Goal: Find specific page/section: Find specific page/section

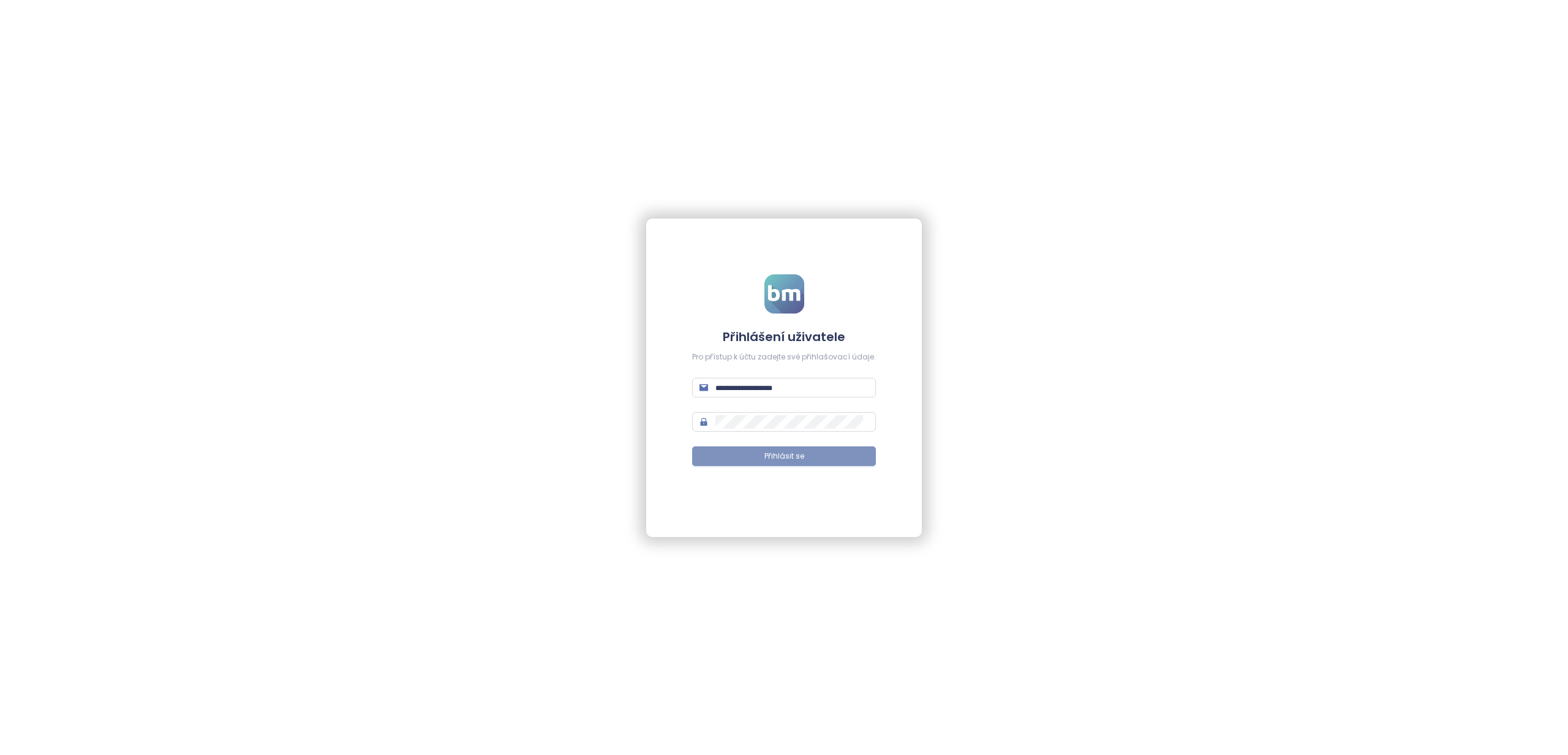
type input "**********"
click at [756, 463] on button "Přihlásit se" at bounding box center [784, 456] width 184 height 19
type input "**********"
click at [762, 457] on button "Přihlásit se" at bounding box center [784, 456] width 184 height 19
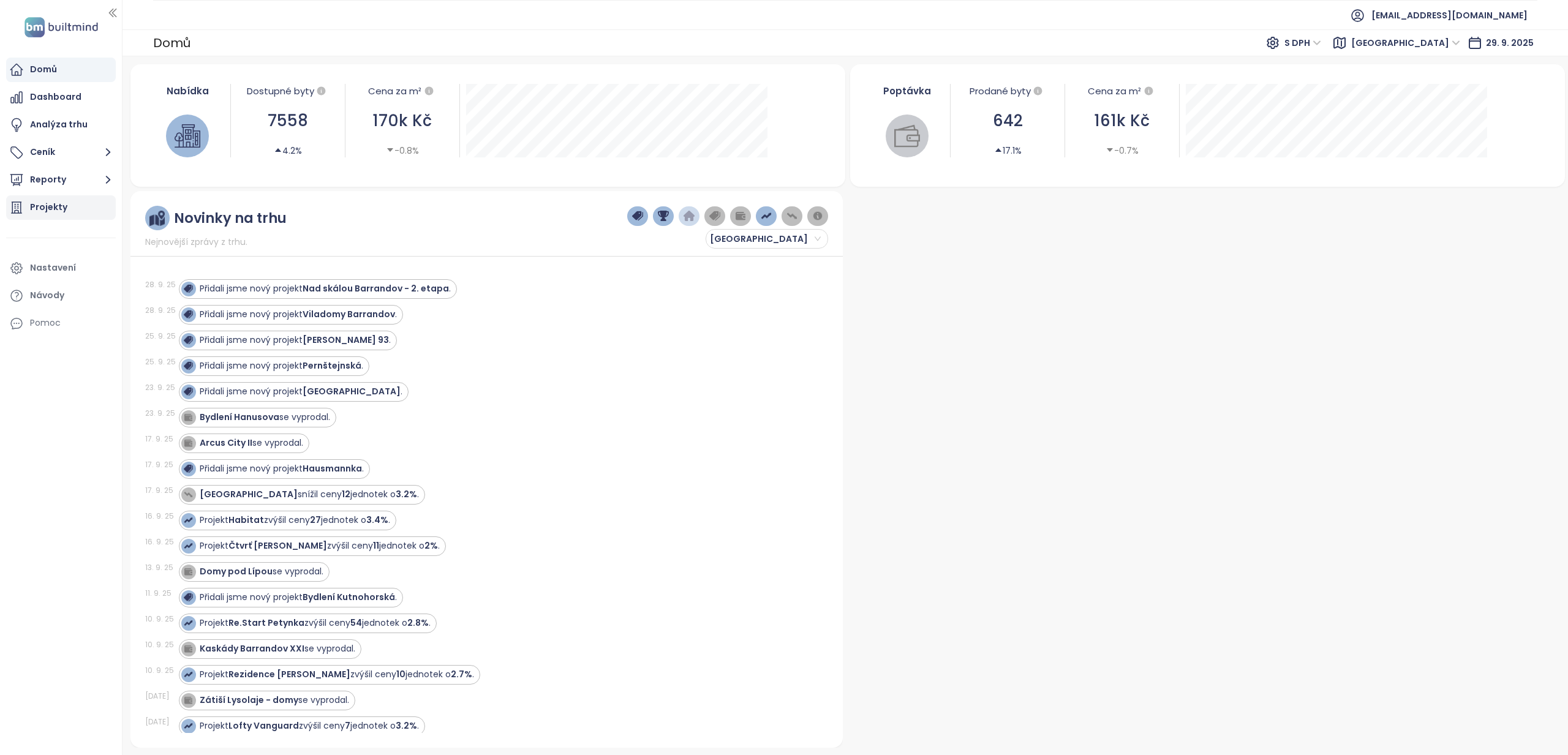
click at [53, 202] on div "Projekty" at bounding box center [49, 207] width 37 height 15
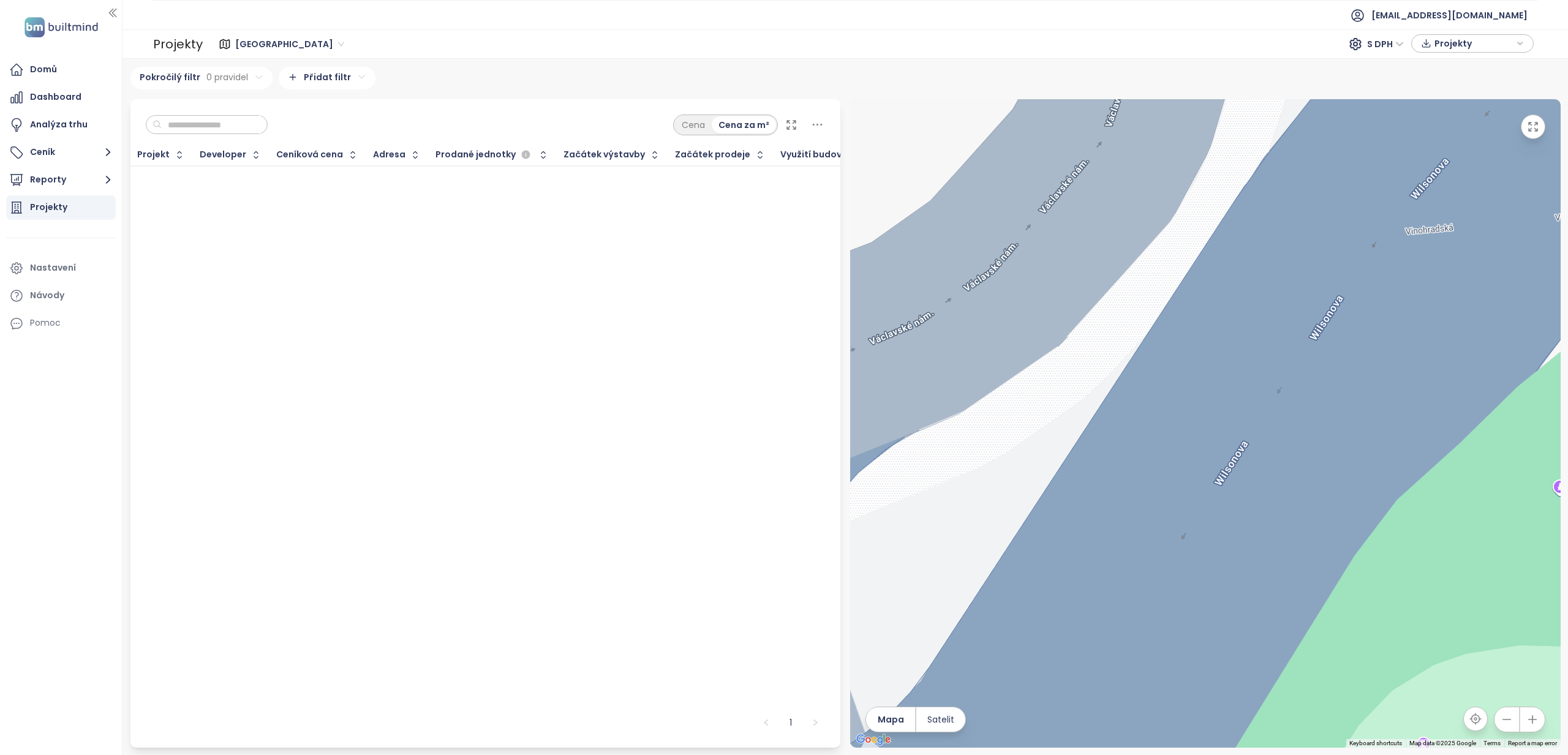
click at [202, 129] on input "text" at bounding box center [212, 125] width 99 height 19
type input "**********"
click at [48, 66] on div "Domů" at bounding box center [43, 69] width 27 height 15
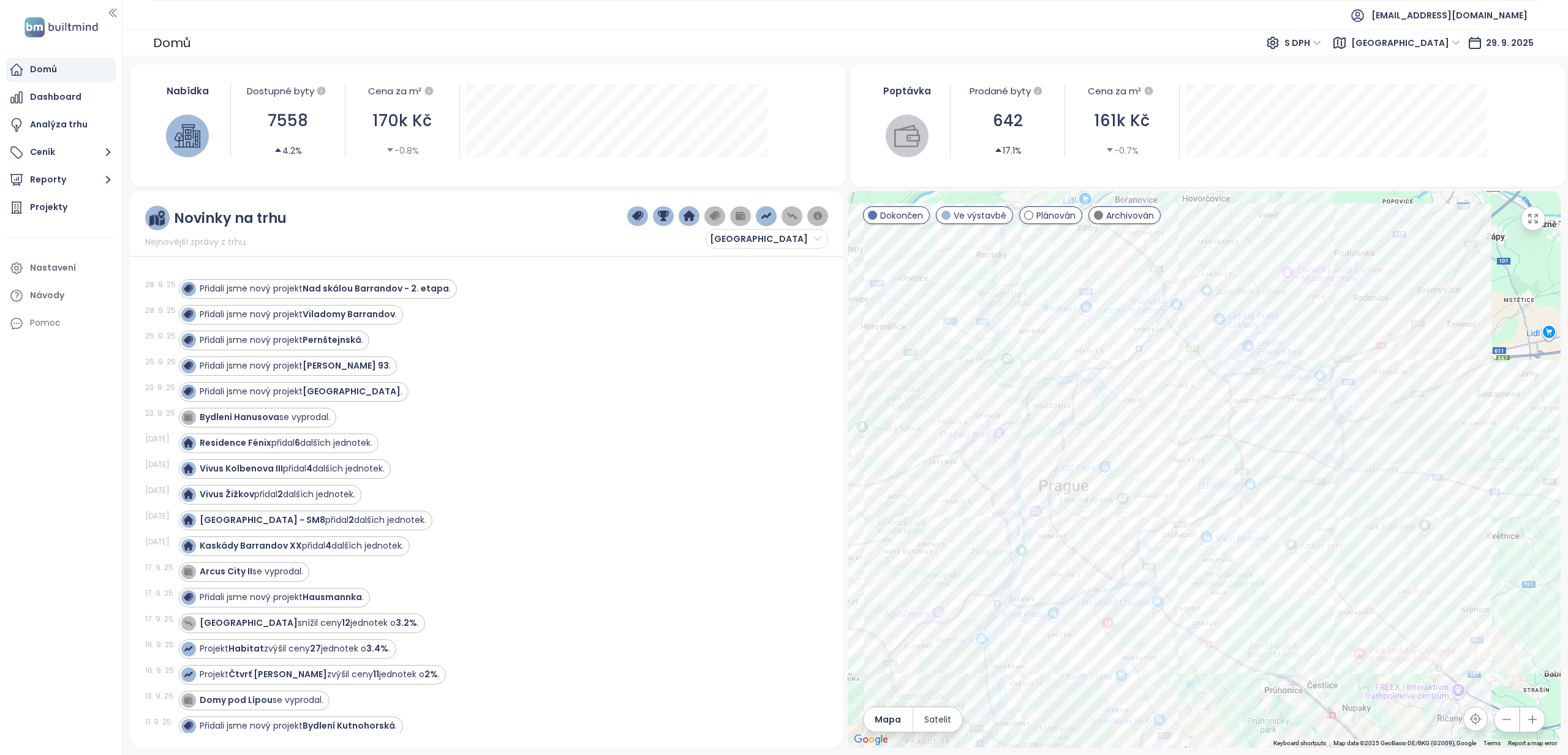
click at [898, 217] on span "Dokončen" at bounding box center [902, 215] width 43 height 14
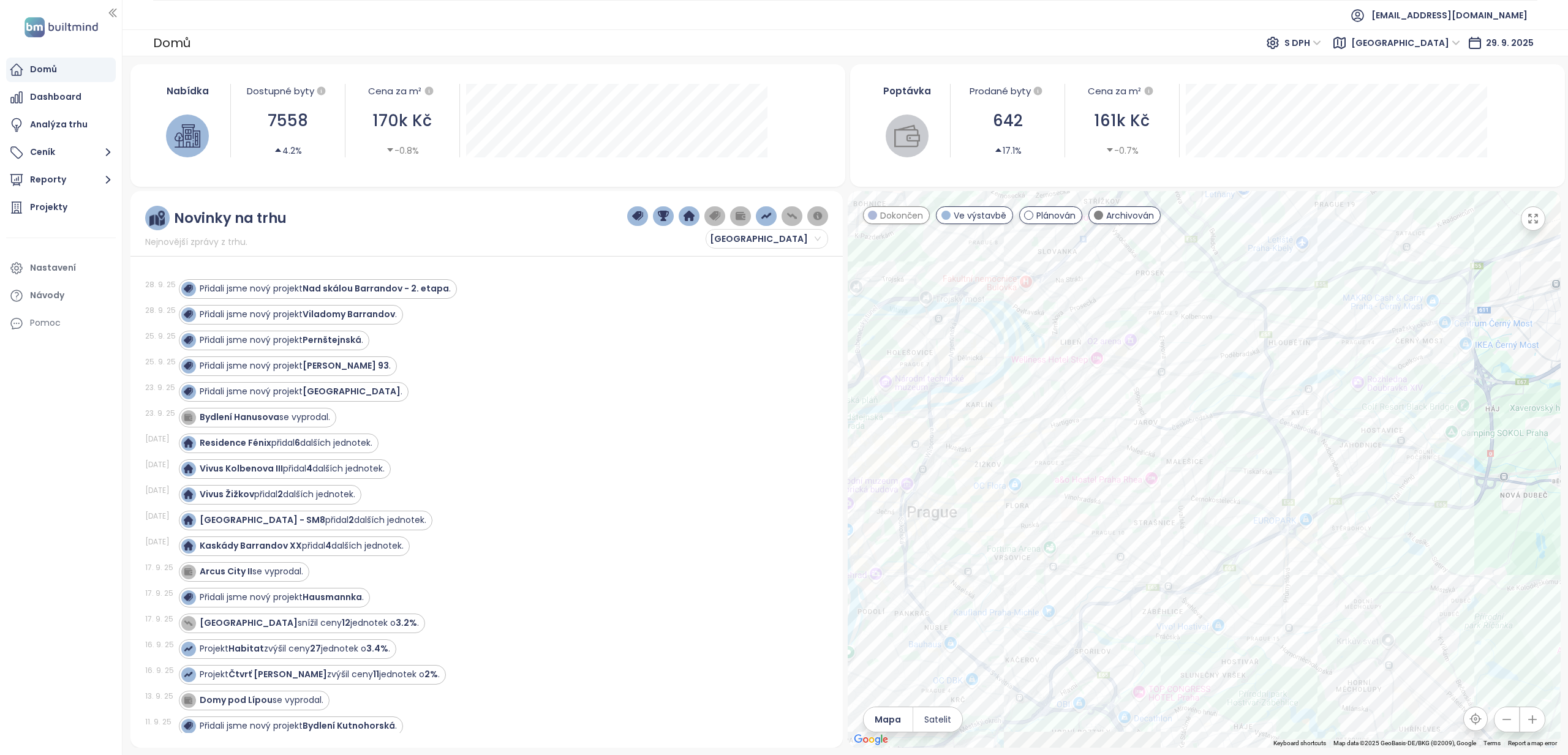
drag, startPoint x: 1259, startPoint y: 358, endPoint x: 1290, endPoint y: 321, distance: 48.3
click at [1315, 307] on div at bounding box center [1204, 469] width 713 height 556
drag, startPoint x: 1261, startPoint y: 429, endPoint x: 1270, endPoint y: 399, distance: 31.3
click at [1270, 399] on div at bounding box center [1204, 469] width 713 height 556
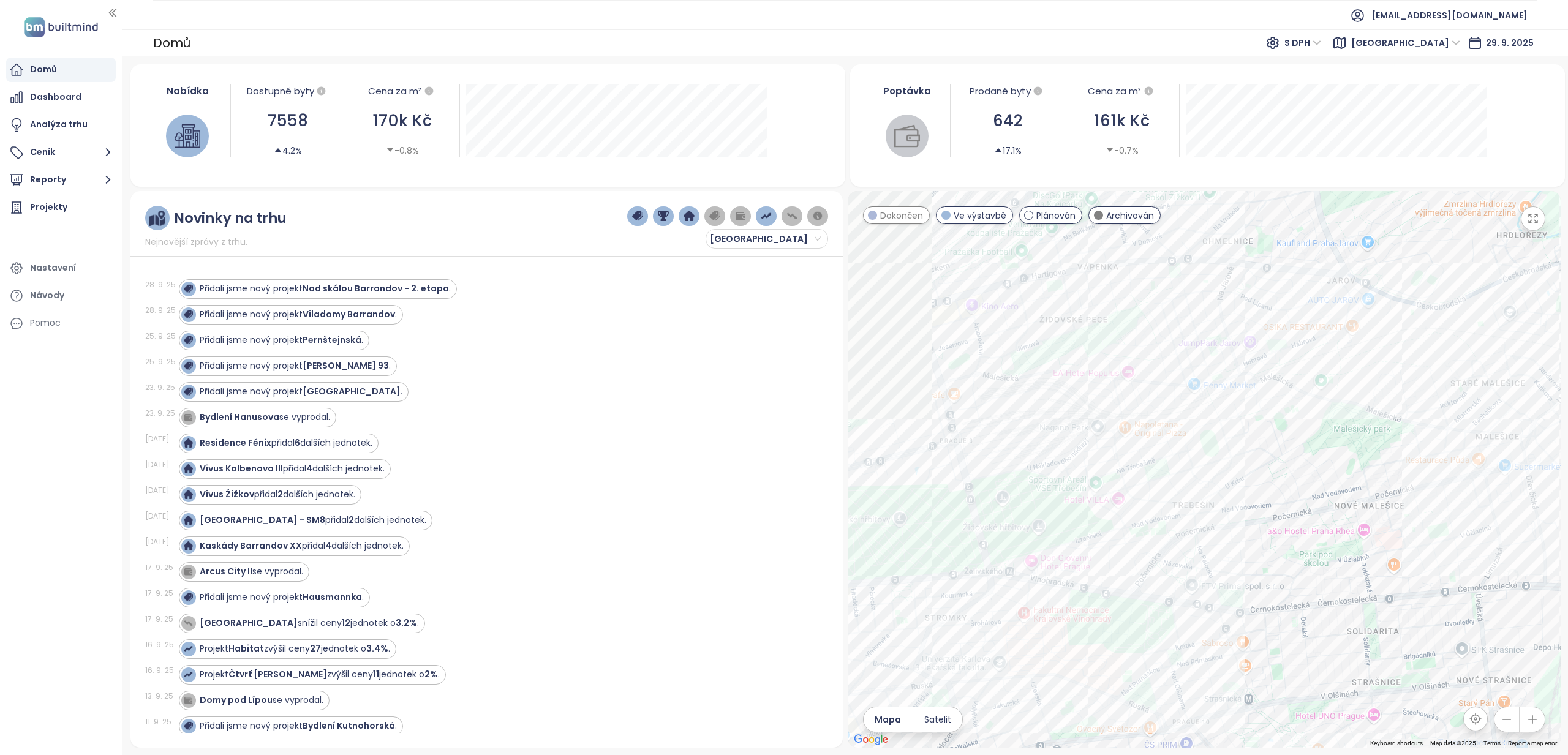
drag, startPoint x: 1122, startPoint y: 418, endPoint x: 1302, endPoint y: 402, distance: 180.7
click at [1315, 397] on div at bounding box center [1204, 469] width 713 height 556
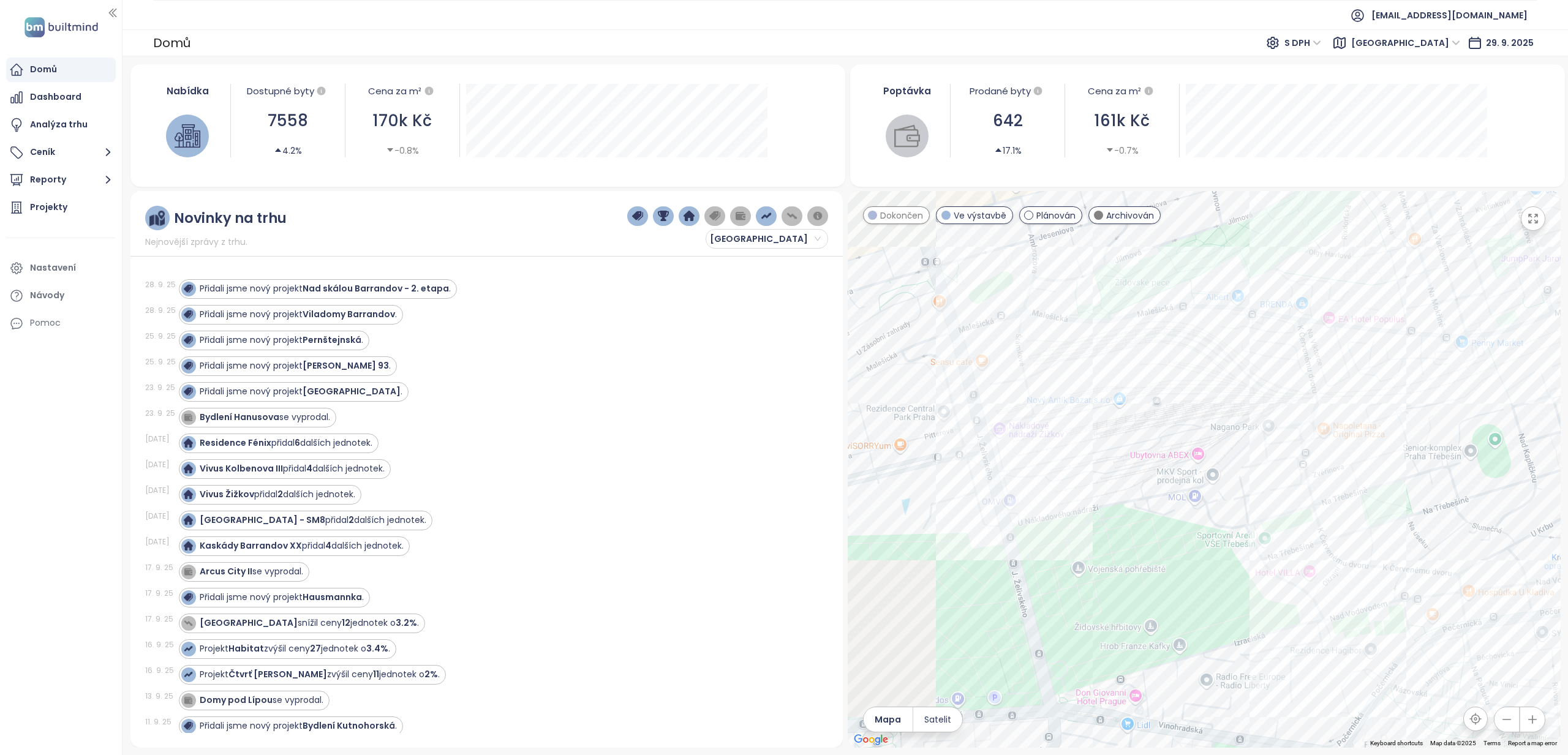
drag, startPoint x: 1022, startPoint y: 417, endPoint x: 1171, endPoint y: 452, distance: 153.1
click at [1171, 453] on div at bounding box center [1204, 469] width 713 height 556
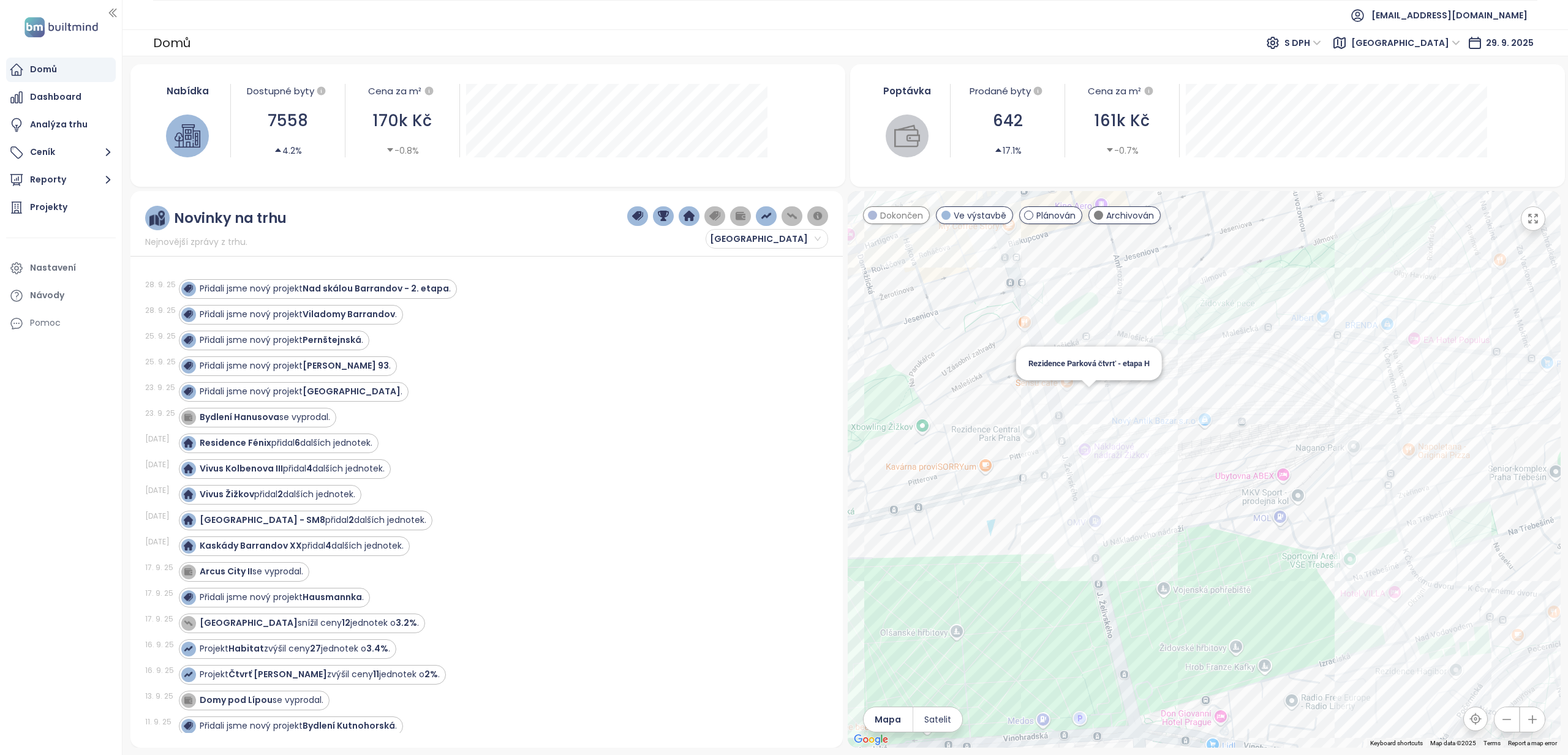
click at [1089, 397] on div "Rezidence Parková čtvrť - etapa H" at bounding box center [1204, 469] width 713 height 556
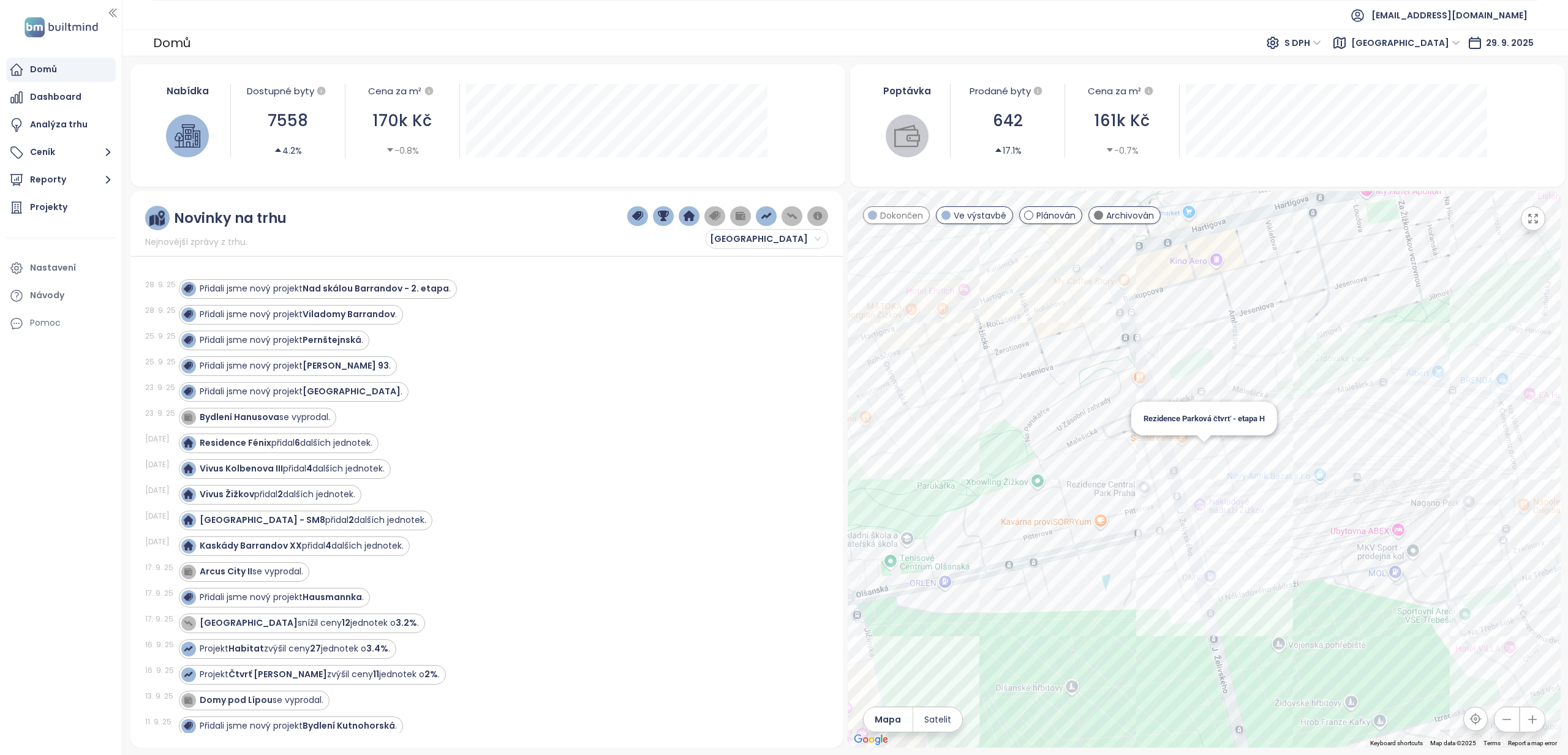
click at [1202, 451] on div "Rezidence Parková čtvrť - etapa H" at bounding box center [1204, 469] width 713 height 556
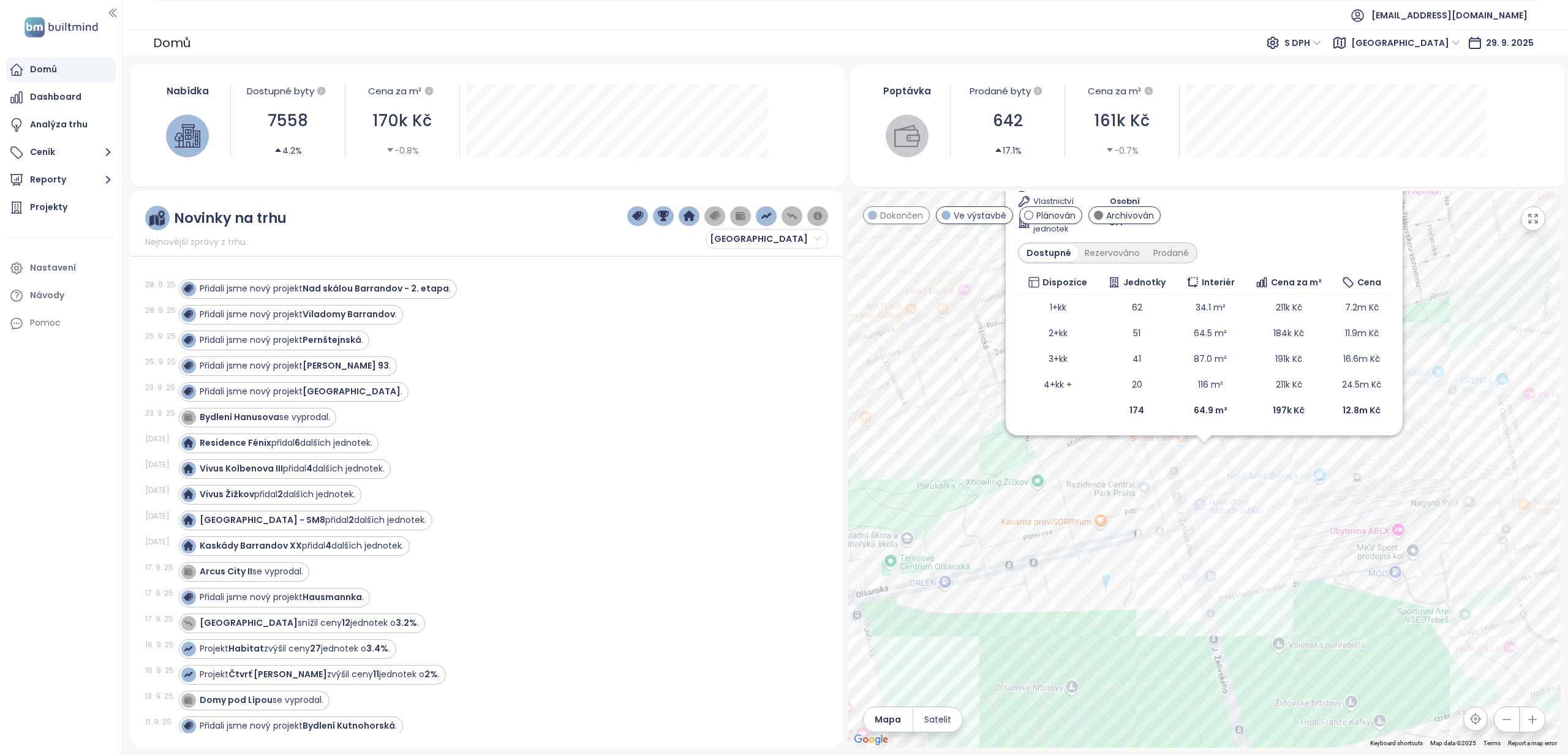
click at [1364, 236] on div "Rezidence Parková čtvrť - etapa H Ve výstavbě programy Central group (zajištění…" at bounding box center [1204, 225] width 372 height 397
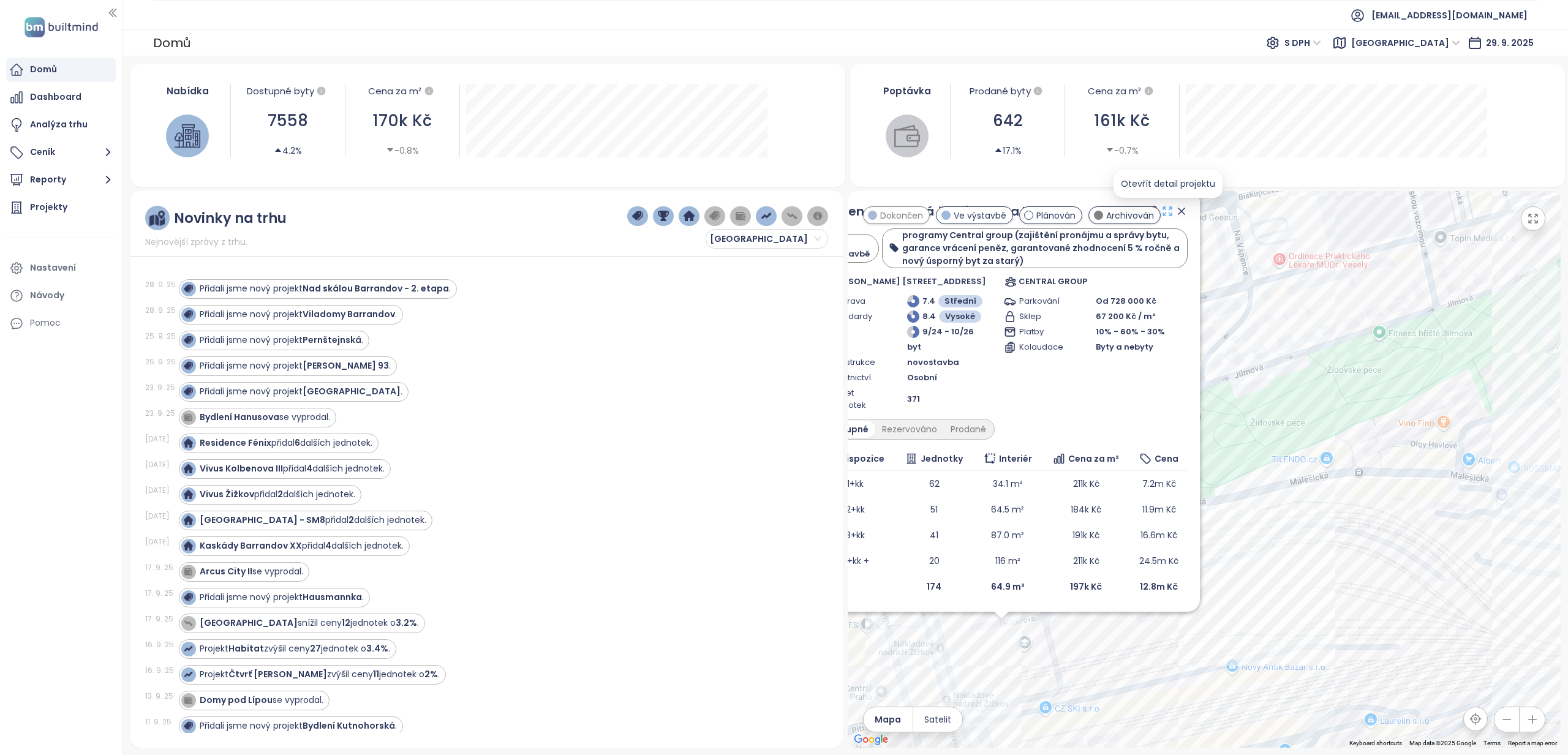
click at [1167, 212] on icon at bounding box center [1167, 211] width 12 height 12
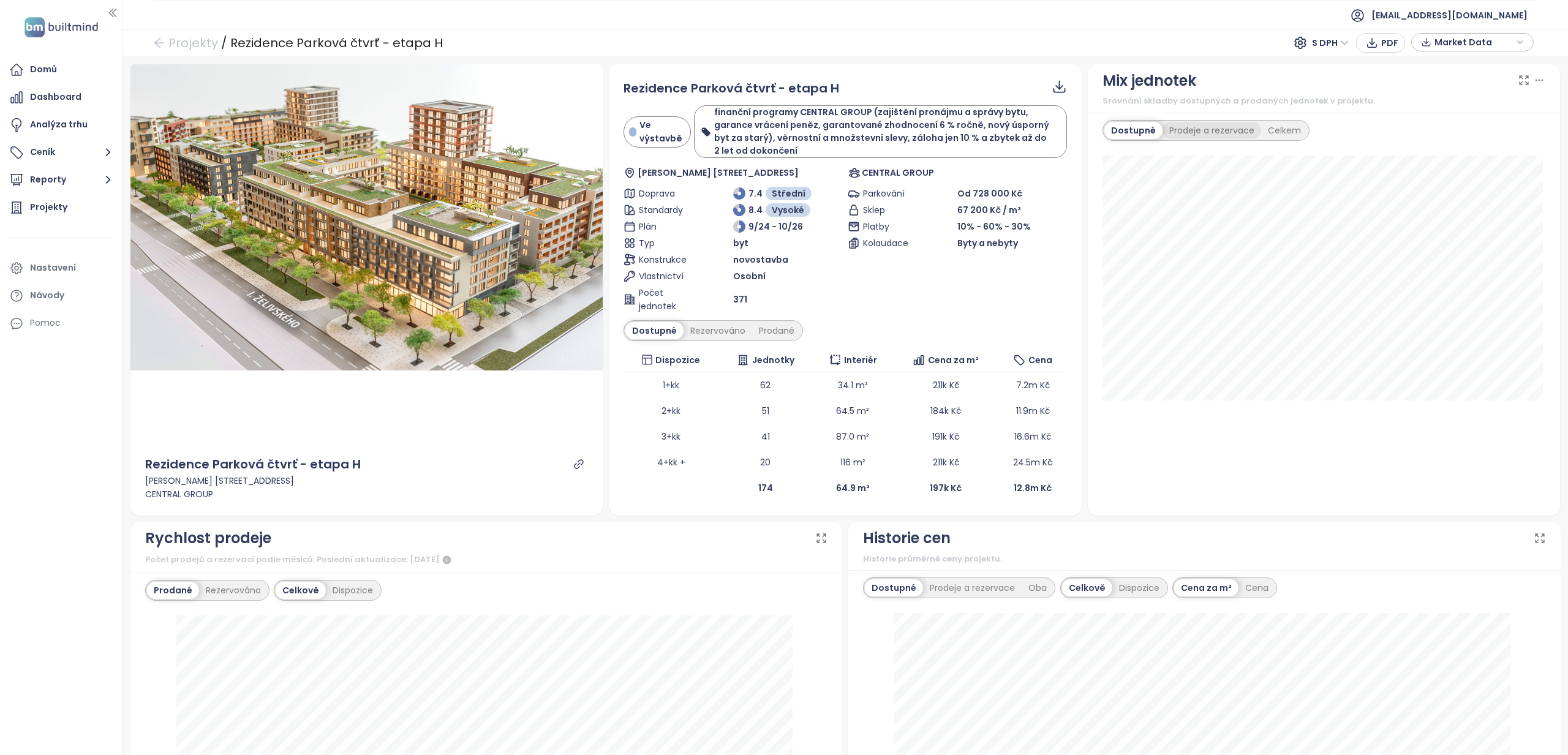
click at [1224, 126] on div "Prodeje a rezervace" at bounding box center [1212, 130] width 99 height 17
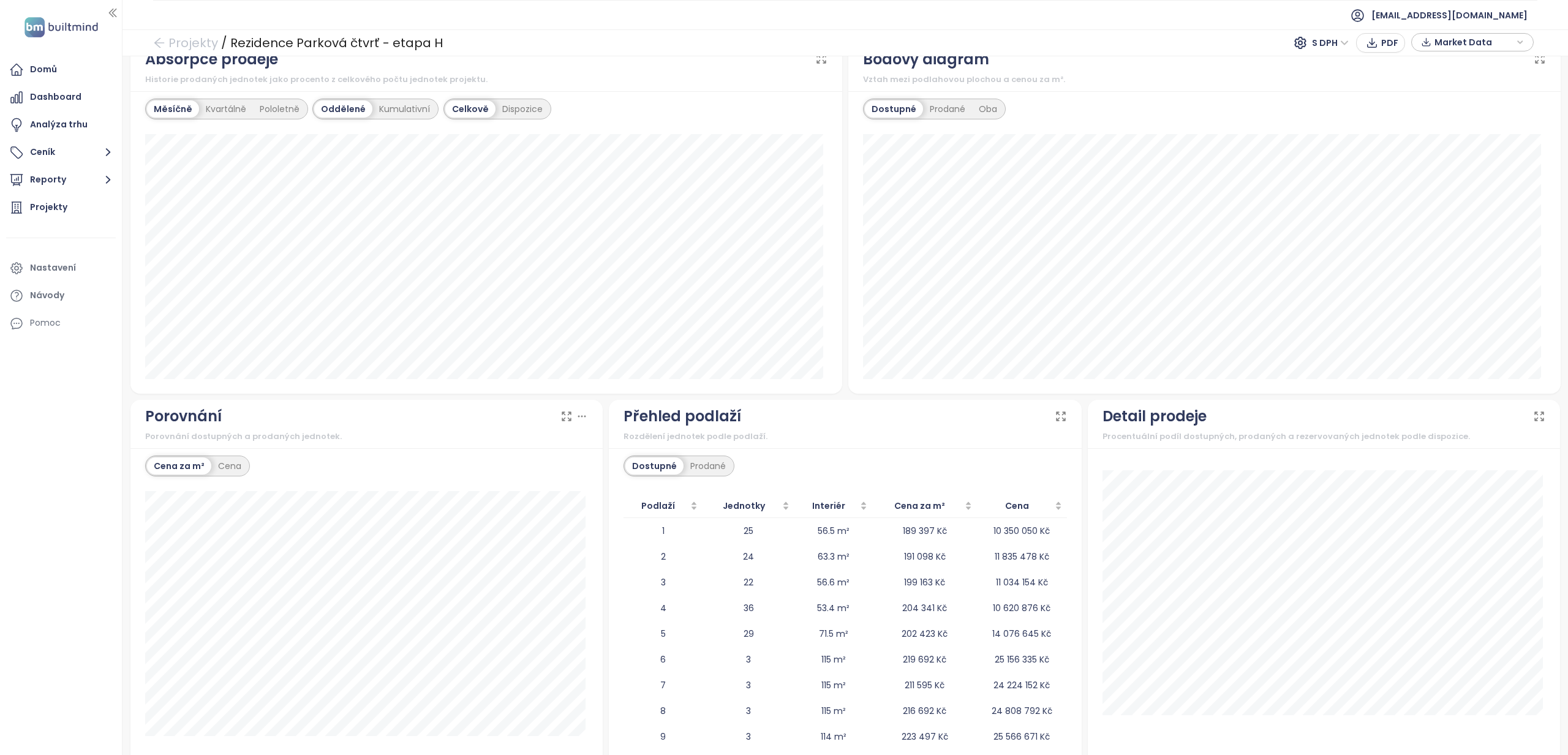
scroll to position [793, 0]
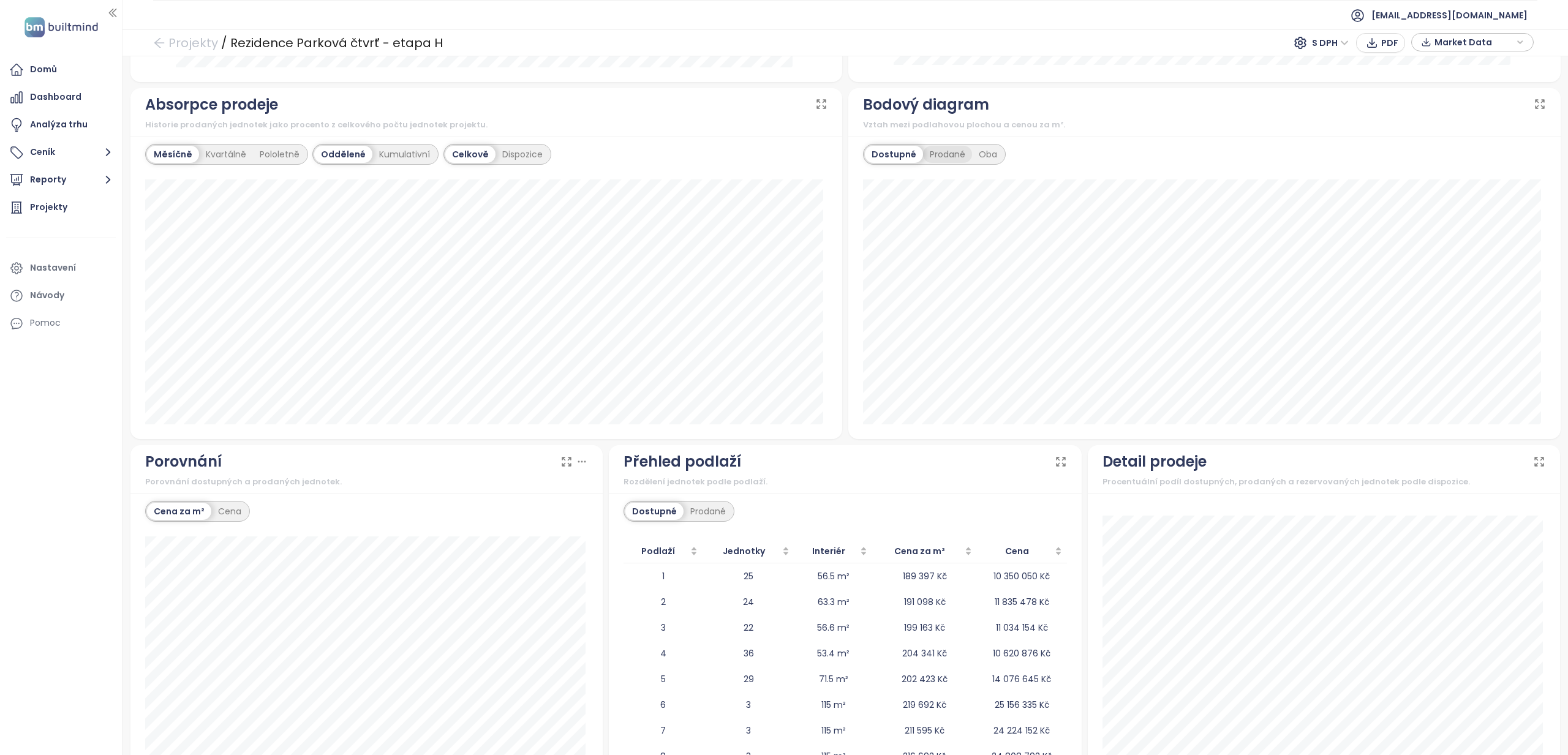
click at [952, 146] on div "Prodané" at bounding box center [947, 155] width 49 height 17
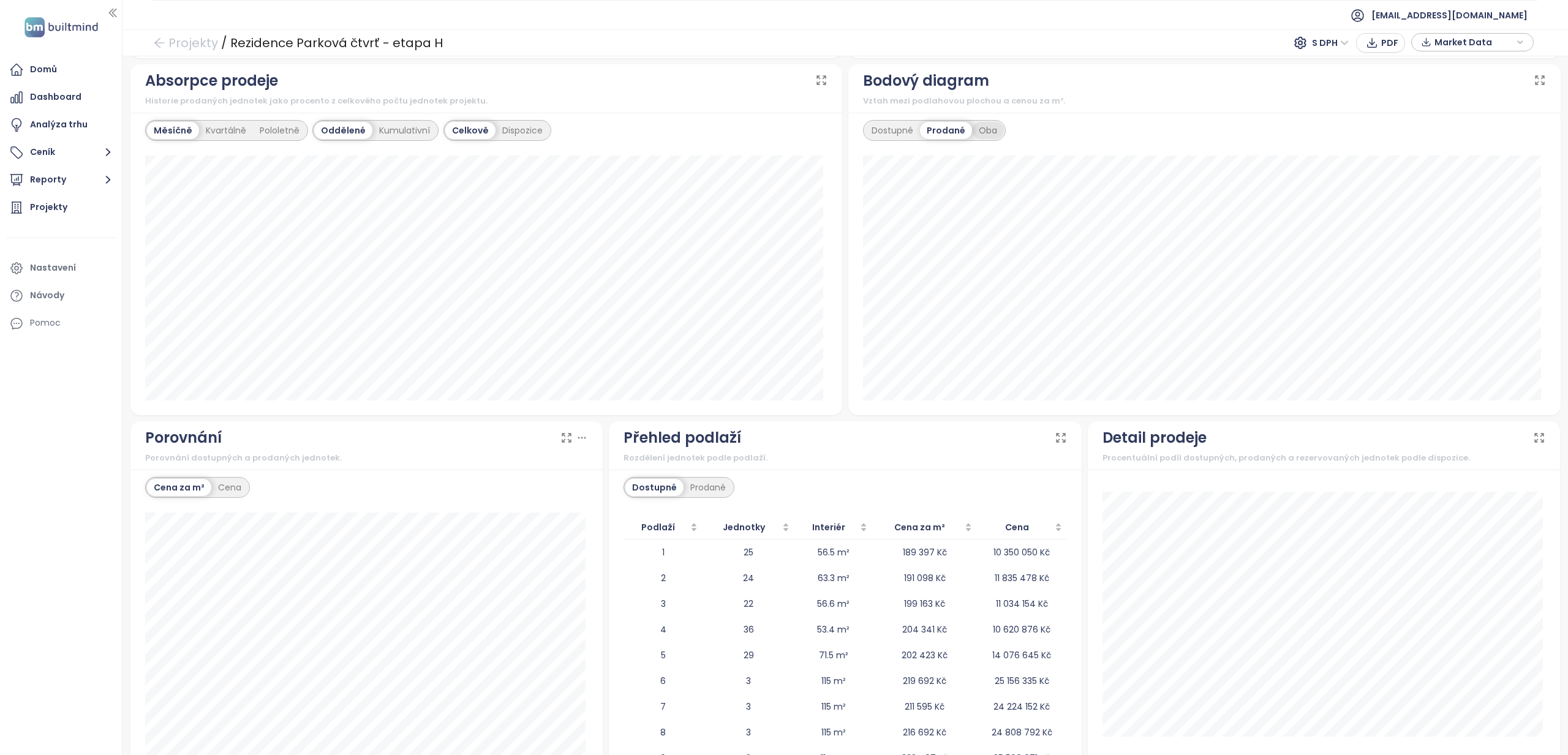
click at [978, 122] on div "Oba" at bounding box center [988, 130] width 32 height 17
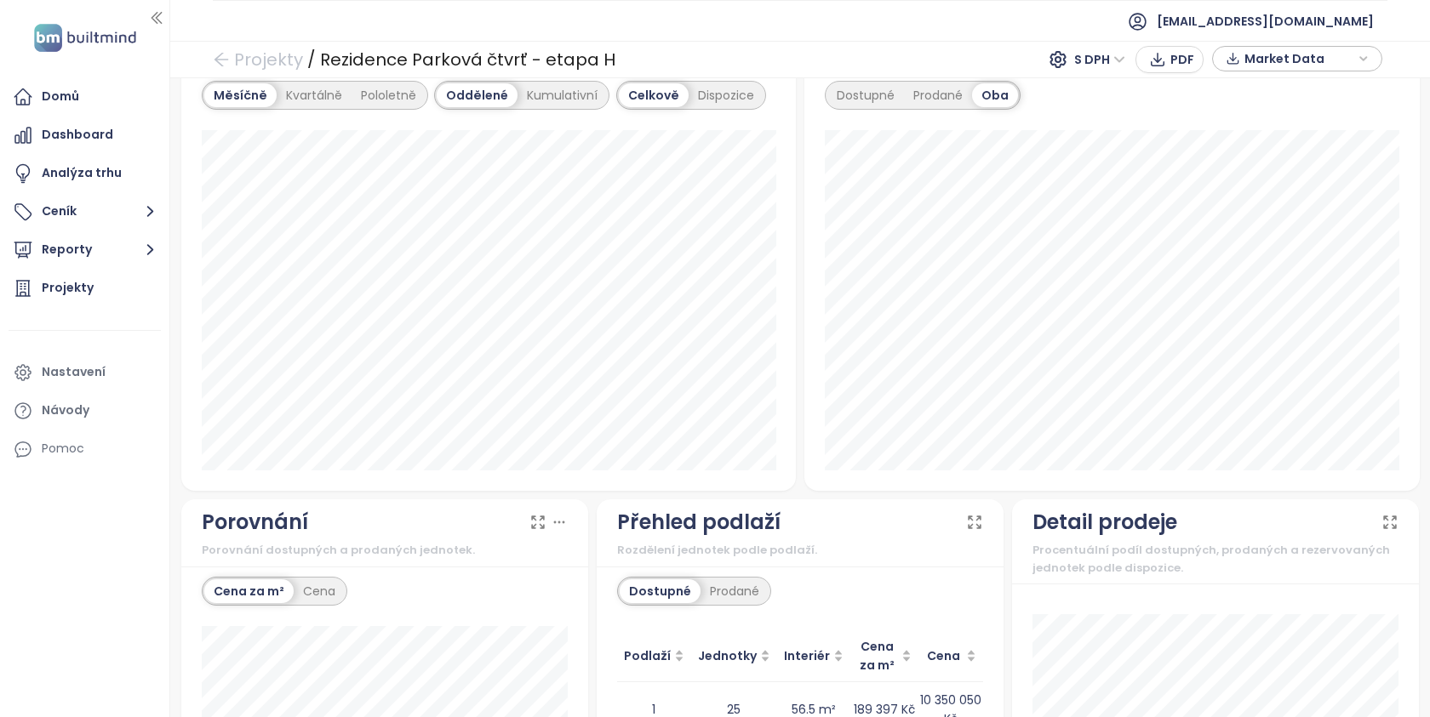
scroll to position [1362, 0]
